Goal: Task Accomplishment & Management: Manage account settings

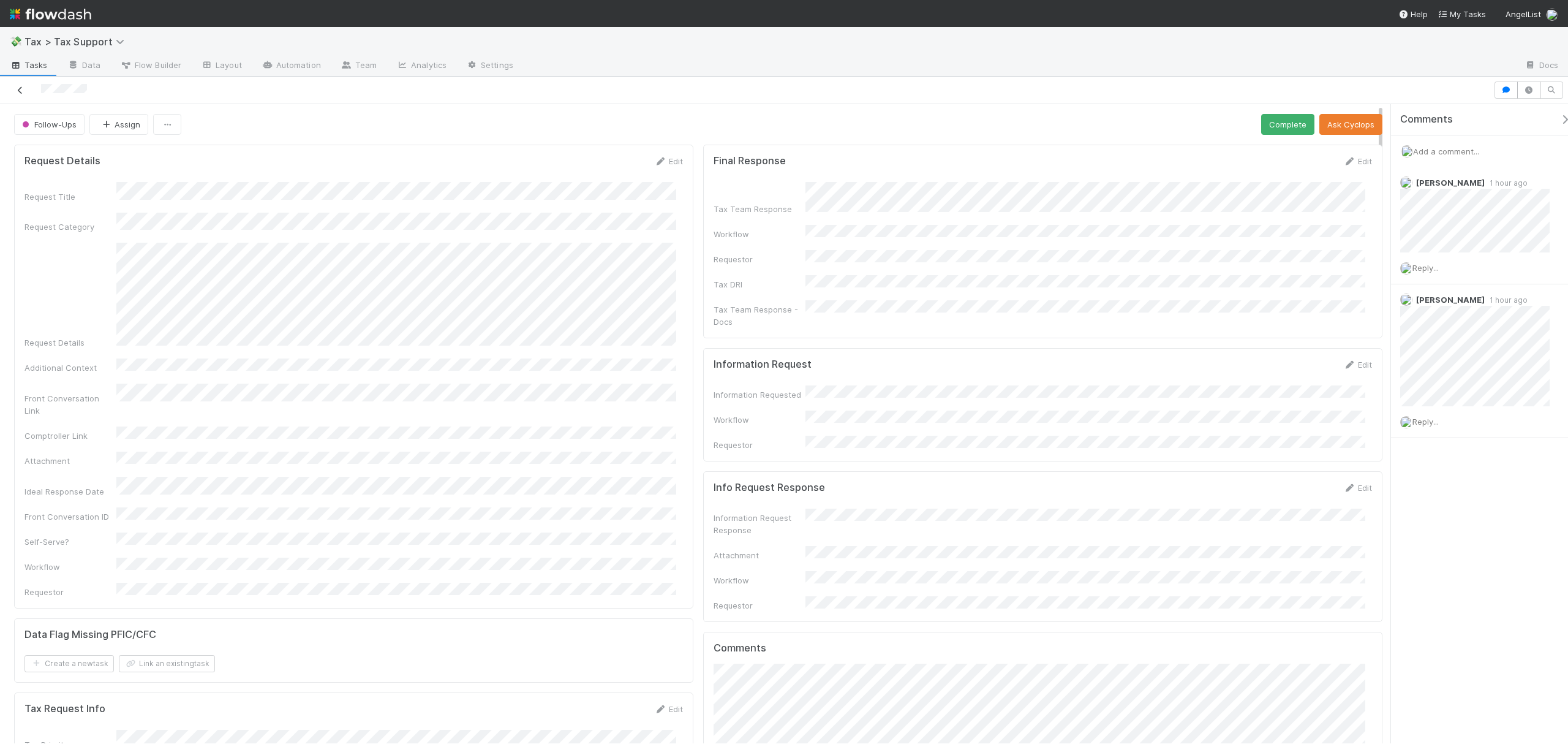
click at [20, 91] on icon at bounding box center [20, 90] width 12 height 8
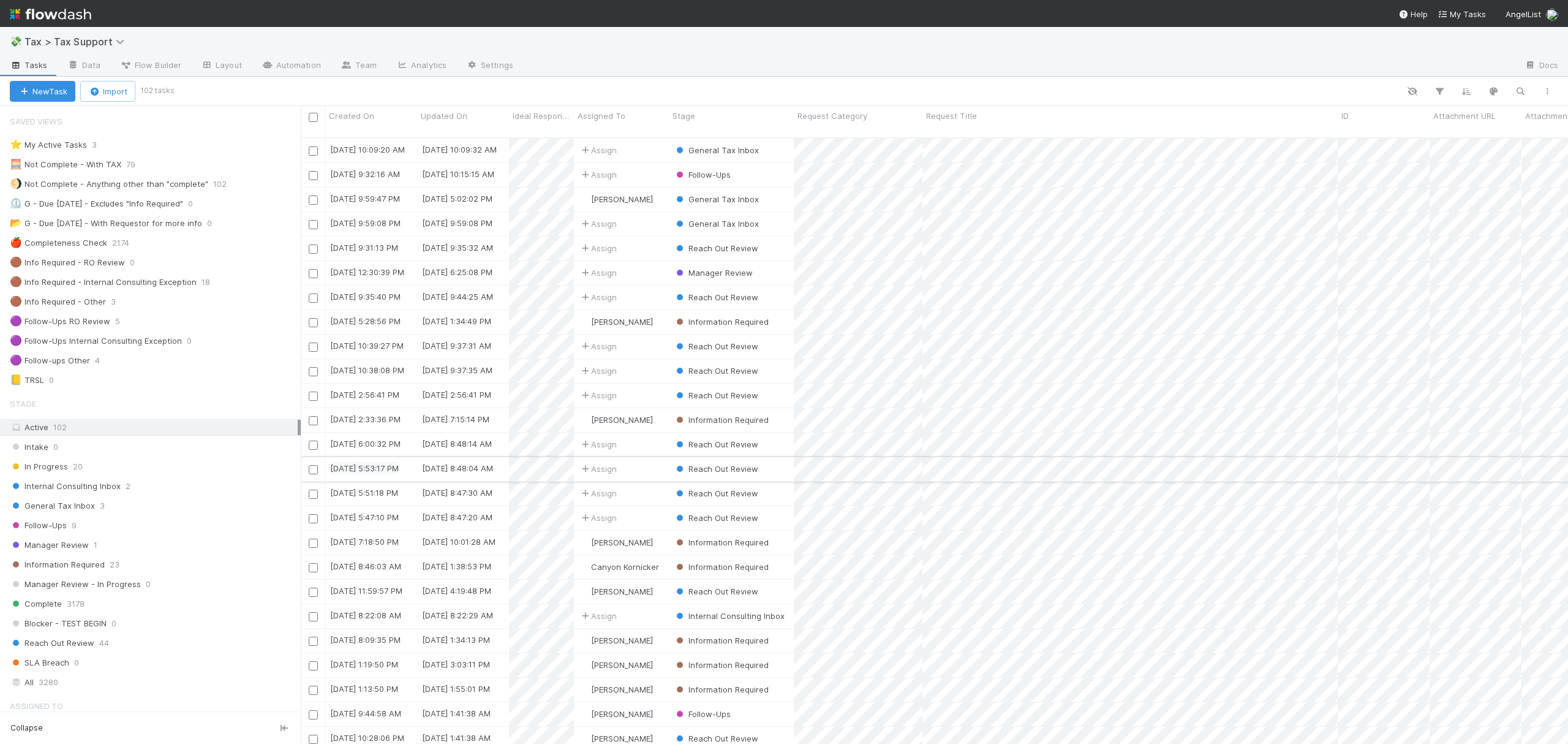
scroll to position [603, 1255]
click at [110, 511] on div "General Tax Inbox 3" at bounding box center [154, 506] width 291 height 16
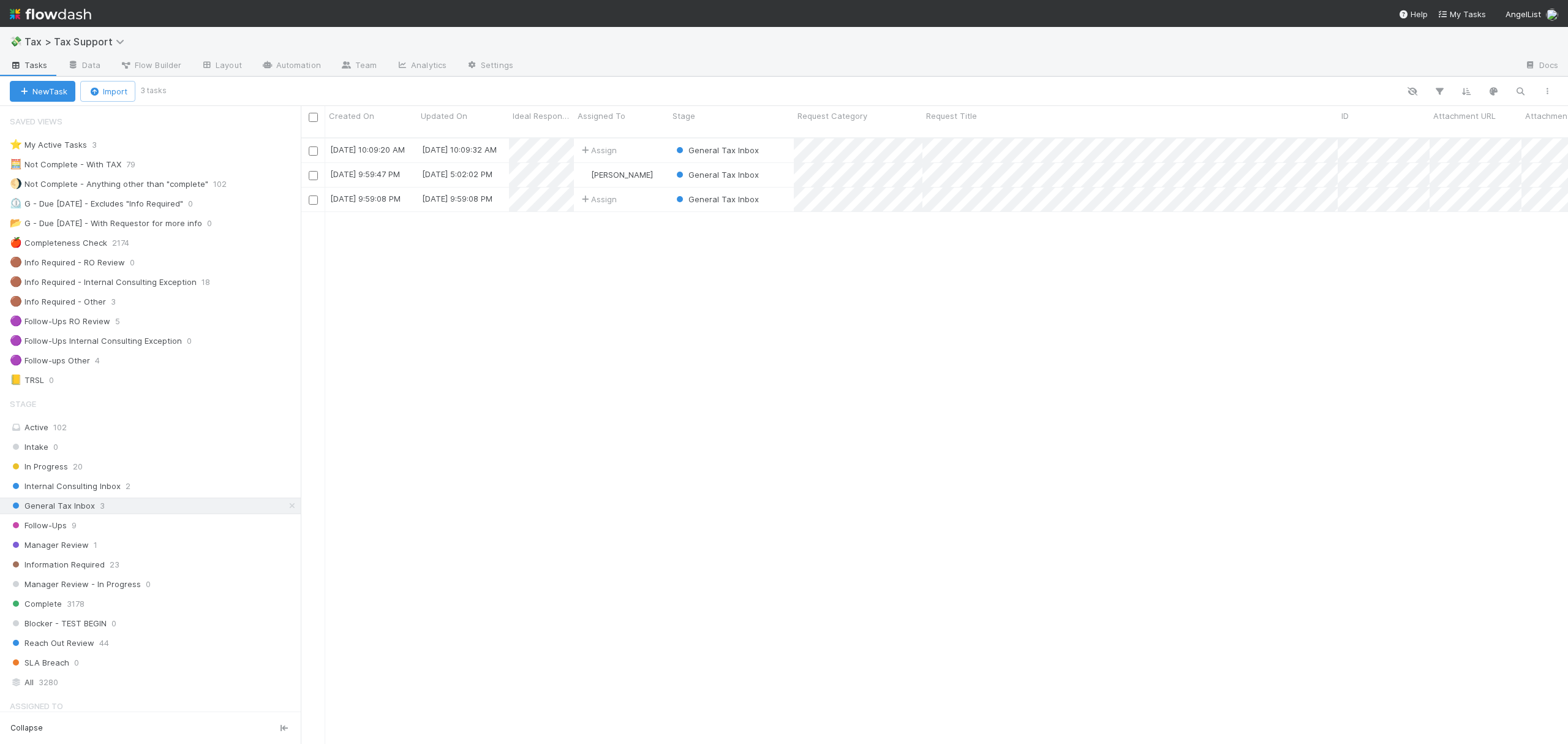
scroll to position [603, 1255]
